Goal: Check status: Check status

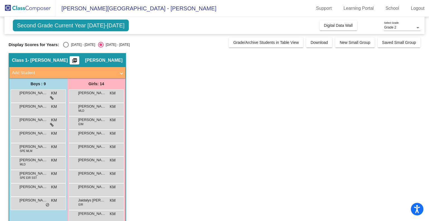
click at [117, 20] on span "Second Grade Current Year [DATE]-[DATE]" at bounding box center [71, 26] width 116 height 12
click at [105, 27] on span "Second Grade Current Year [DATE]-[DATE]" at bounding box center [71, 26] width 116 height 12
click at [68, 44] on div "Select an option" at bounding box center [66, 45] width 6 height 6
click at [66, 47] on input "[DATE] - [DATE]" at bounding box center [66, 47] width 0 height 0
radio input "true"
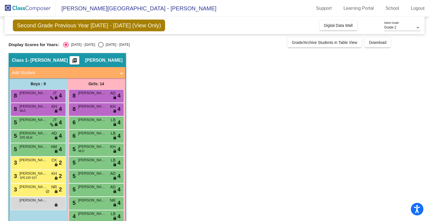
click at [81, 99] on div "8 [PERSON_NAME] AD lock do_not_disturb_alt 4" at bounding box center [96, 95] width 53 height 11
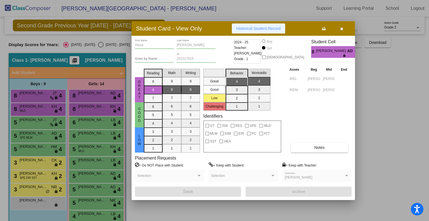
click at [281, 25] on button "Historical Student Record" at bounding box center [258, 28] width 53 height 10
